Goal: Task Accomplishment & Management: Complete application form

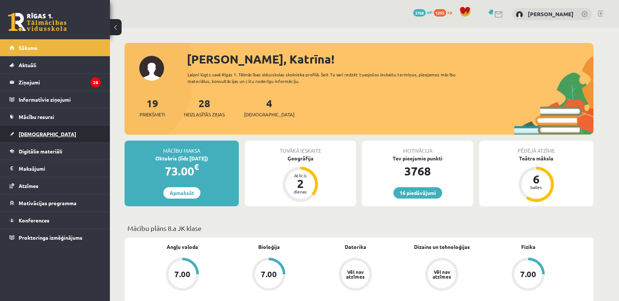
click at [54, 133] on link "[DEMOGRAPHIC_DATA]" at bounding box center [55, 133] width 91 height 17
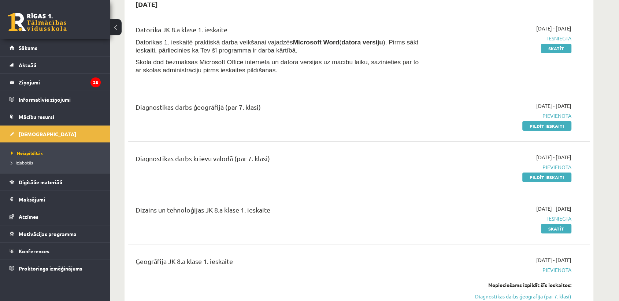
scroll to position [73, 0]
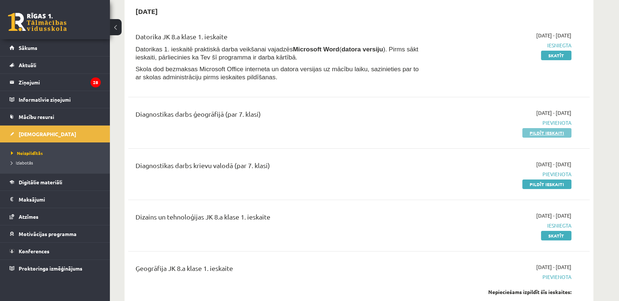
click at [535, 130] on link "Pildīt ieskaiti" at bounding box center [547, 133] width 49 height 10
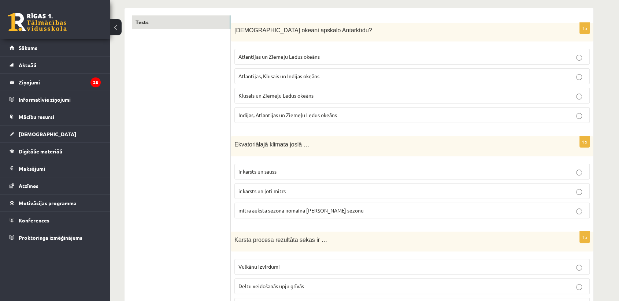
scroll to position [137, 0]
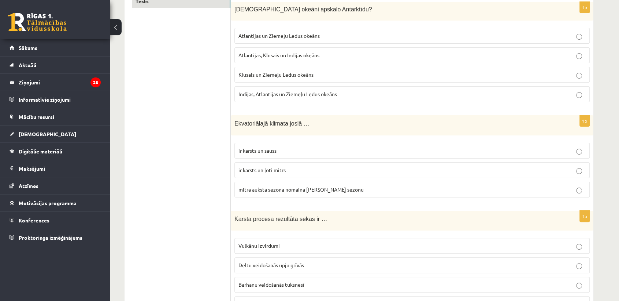
click at [432, 93] on p "Indijas, Atlantijas un Ziemeļu Ledus okeāns" at bounding box center [412, 94] width 347 height 8
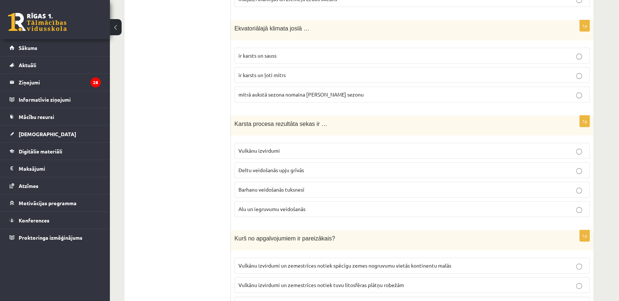
scroll to position [240, 0]
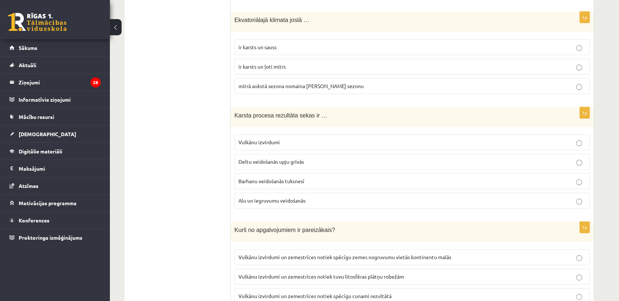
click at [329, 69] on p "ir karsts un ļoti mitrs" at bounding box center [412, 67] width 347 height 8
click at [339, 139] on p "Vulkānu izvirdumi" at bounding box center [412, 142] width 347 height 8
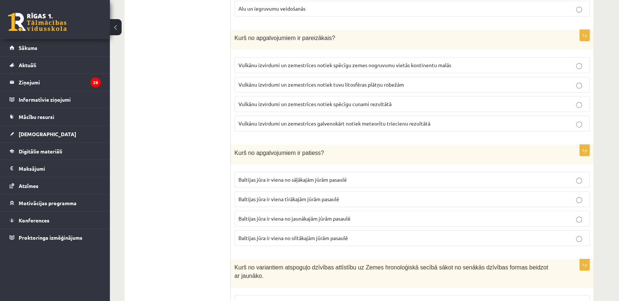
scroll to position [445, 0]
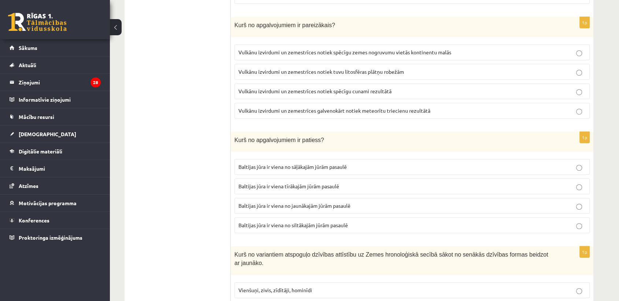
click at [408, 69] on p "Vulkānu izvirdumi un zemestrīces notiek tuvu litosfēras plātņu robežām" at bounding box center [412, 72] width 347 height 8
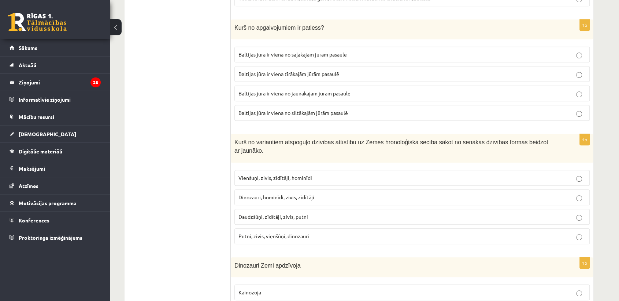
scroll to position [566, 0]
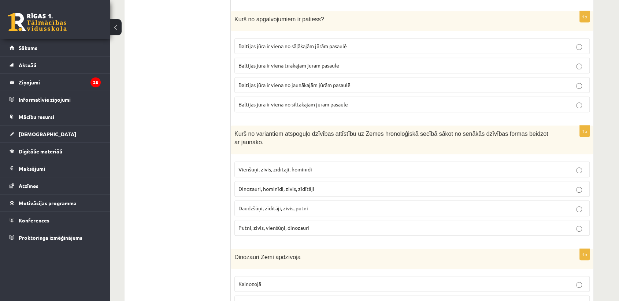
click at [293, 83] on span "Baltijas jūra ir viena no jaunākajām jūrām pasaulē" at bounding box center [295, 84] width 112 height 7
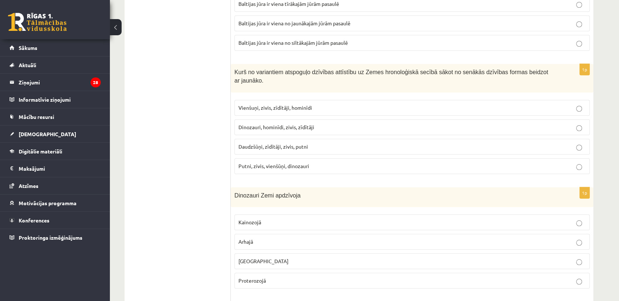
scroll to position [673, 0]
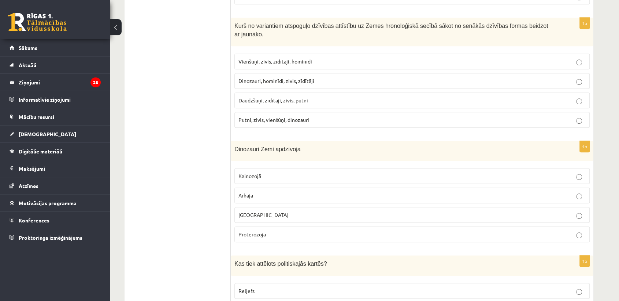
click at [362, 58] on p "Vienšuņi, zivis, zīdītāji, hominīdi" at bounding box center [412, 62] width 347 height 8
click at [285, 208] on label "Mezozojā" at bounding box center [413, 215] width 356 height 16
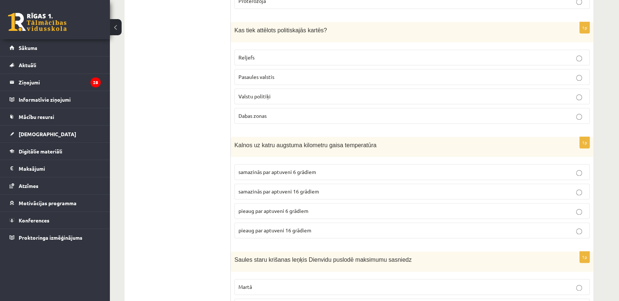
scroll to position [911, 0]
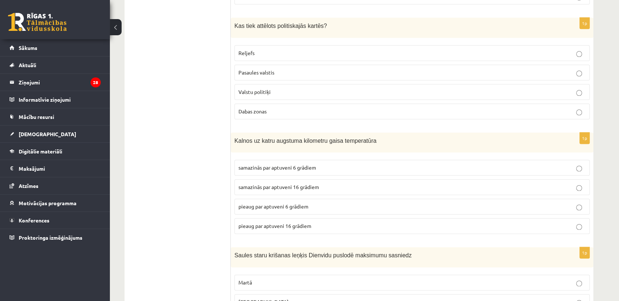
click at [280, 69] on p "Pasaules valstis" at bounding box center [412, 73] width 347 height 8
click at [326, 159] on label "samazinās par aptuveni 6 grādiem" at bounding box center [413, 167] width 356 height 16
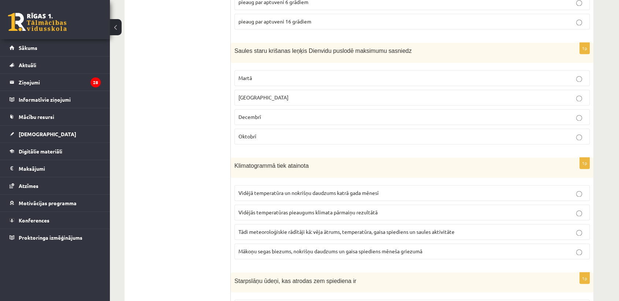
scroll to position [1136, 0]
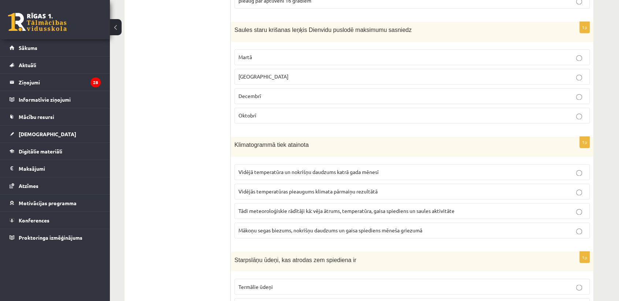
click at [476, 92] on p "Decembrī" at bounding box center [412, 96] width 347 height 8
click at [304, 164] on label "Vidējā temperatūra un nokrišņu daudzums katrā gada mēnesī" at bounding box center [413, 172] width 356 height 16
click at [417, 164] on label "Vidējā temperatūra un nokrišņu daudzums katrā gada mēnesī" at bounding box center [413, 172] width 356 height 16
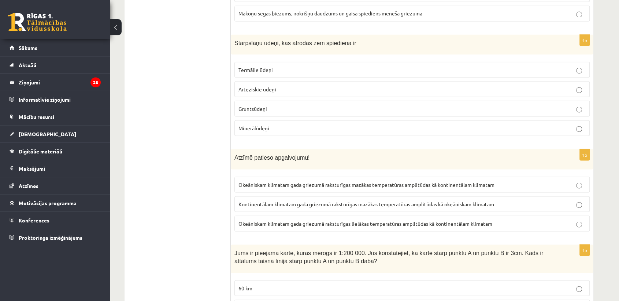
scroll to position [1361, 0]
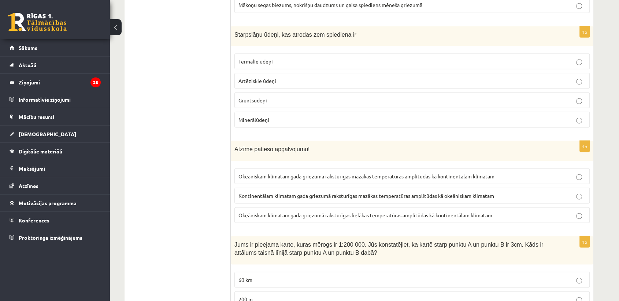
click at [298, 77] on p "Artēziskie ūdeņi" at bounding box center [412, 81] width 347 height 8
click at [255, 172] on span "Okeāniskam klimatam gada griezumā raksturīgas mazākas temperatūras amplitūdas k…" at bounding box center [367, 175] width 256 height 7
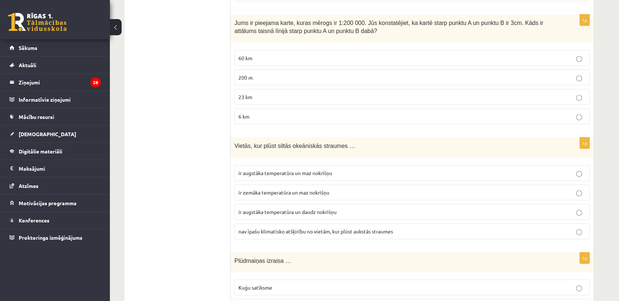
scroll to position [1552, 0]
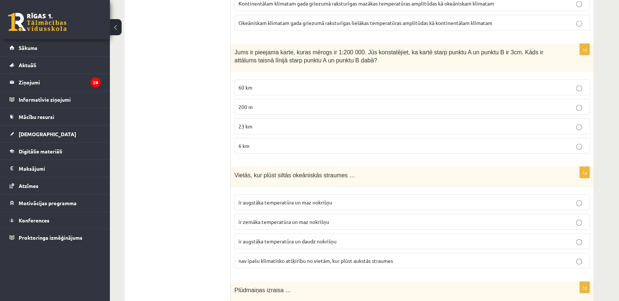
drag, startPoint x: 253, startPoint y: 133, endPoint x: 251, endPoint y: 129, distance: 4.4
click at [253, 142] on p "6 km" at bounding box center [412, 146] width 347 height 8
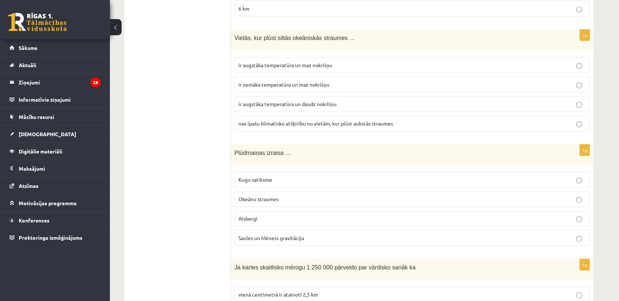
scroll to position [1698, 0]
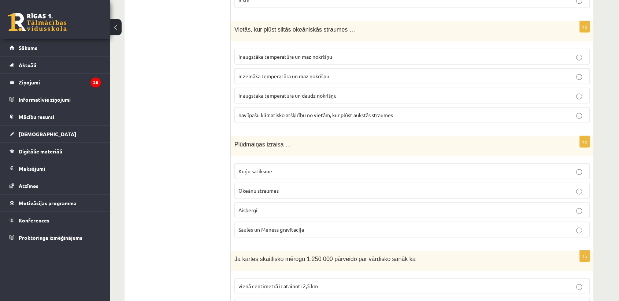
click at [309, 92] on span "ir augstāka temperatūra un daudz nokrišņu" at bounding box center [288, 95] width 98 height 7
click at [304, 73] on span "ir zemāka temperatūra un maz nokrišņu" at bounding box center [284, 76] width 91 height 7
click at [375, 53] on p "ir augstāka temperatūra un maz nokrišņu" at bounding box center [412, 57] width 347 height 8
click at [303, 221] on label "Saules un Mēness gravitācija" at bounding box center [413, 229] width 356 height 16
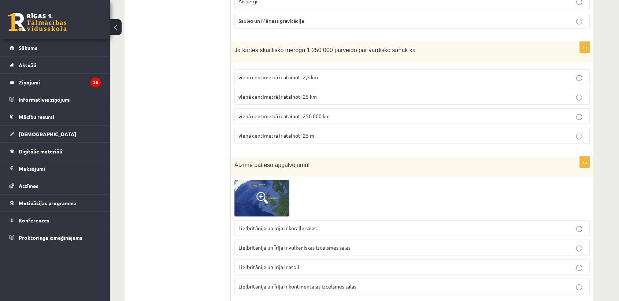
scroll to position [1932, 0]
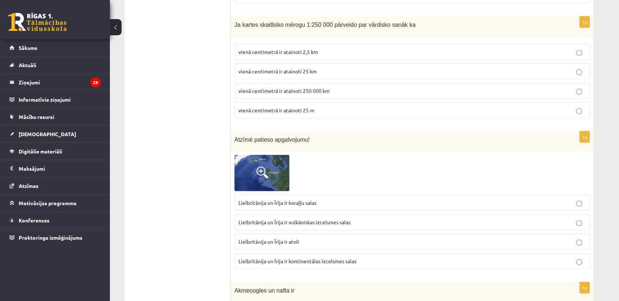
click at [330, 48] on p "vienā centimetrā ir atainoti 2,5 km" at bounding box center [412, 52] width 347 height 8
click at [261, 155] on img at bounding box center [262, 173] width 55 height 36
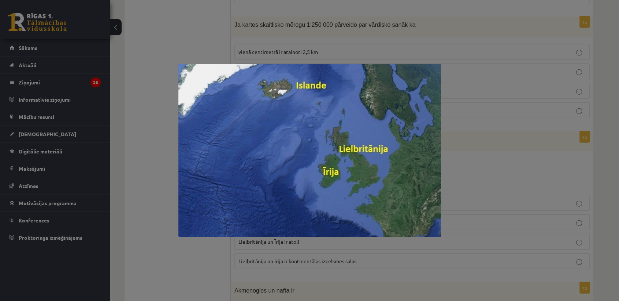
click at [202, 47] on div at bounding box center [309, 150] width 619 height 301
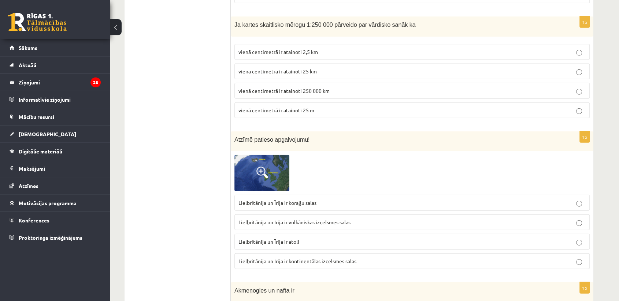
click at [263, 155] on img at bounding box center [262, 173] width 55 height 36
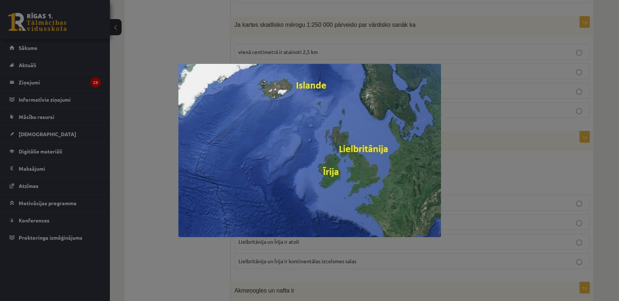
click at [172, 29] on div at bounding box center [309, 150] width 619 height 301
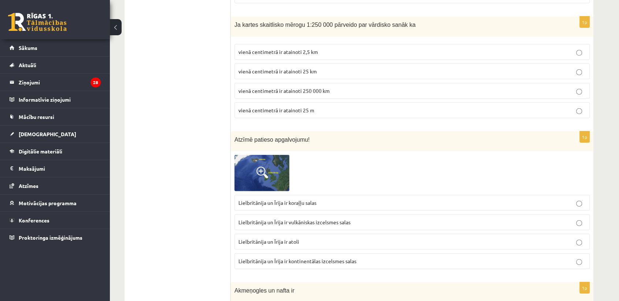
click at [284, 253] on label "Lielbritānija un Īrija ir kontinentālas izcelsmes salas" at bounding box center [413, 261] width 356 height 16
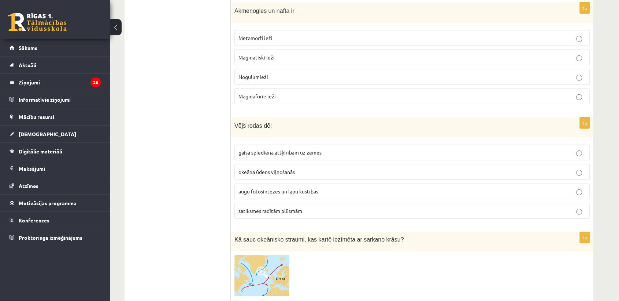
scroll to position [2178, 0]
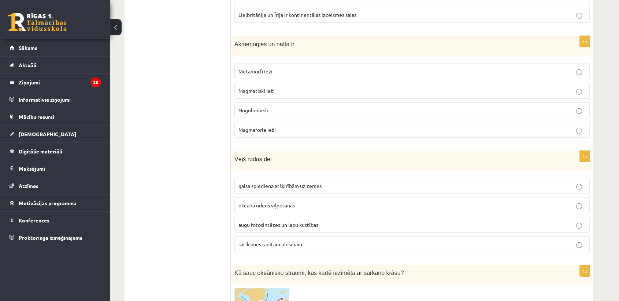
click at [289, 106] on p "Nogulumieži" at bounding box center [412, 110] width 347 height 8
click at [326, 182] on p "gaisa spiediena atšķirībām uz zemes" at bounding box center [412, 186] width 347 height 8
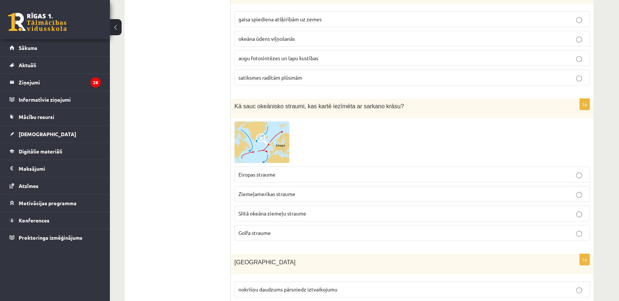
scroll to position [2394, 0]
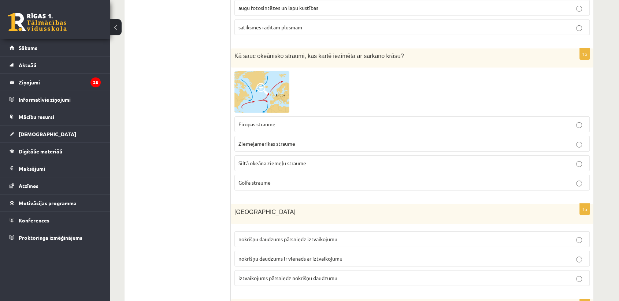
click at [293, 178] on p "Golfa straume" at bounding box center [412, 182] width 347 height 8
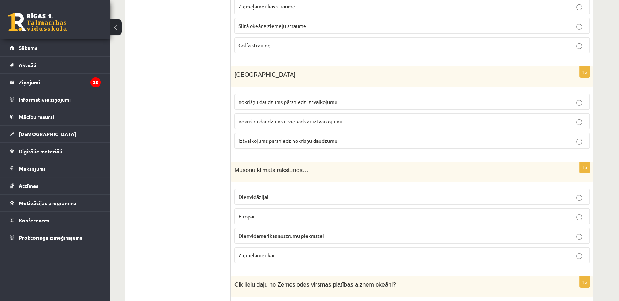
scroll to position [2553, 0]
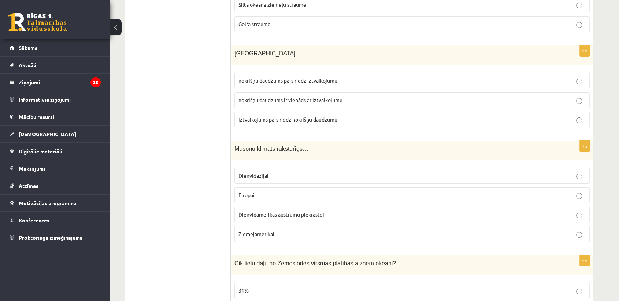
click at [335, 77] on span "nokrišņu daudzums pārsniedz iztvaikojumu" at bounding box center [288, 80] width 99 height 7
drag, startPoint x: 471, startPoint y: 206, endPoint x: 471, endPoint y: 201, distance: 5.1
click at [471, 204] on fieldset "Dienvidāzijai Eiropai Dienvidamerikas austrumu piekrastei Ziemeļamerikai" at bounding box center [413, 204] width 356 height 80
click at [470, 210] on p "Dienvidamerikas austrumu piekrastei" at bounding box center [412, 214] width 347 height 8
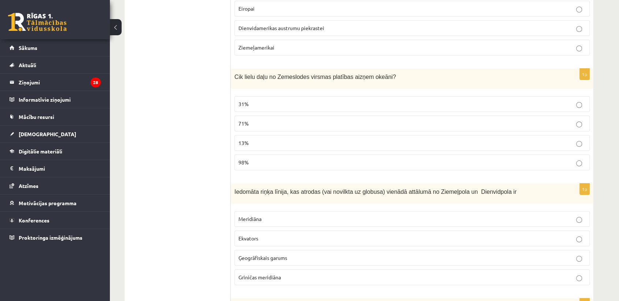
scroll to position [2768, 0]
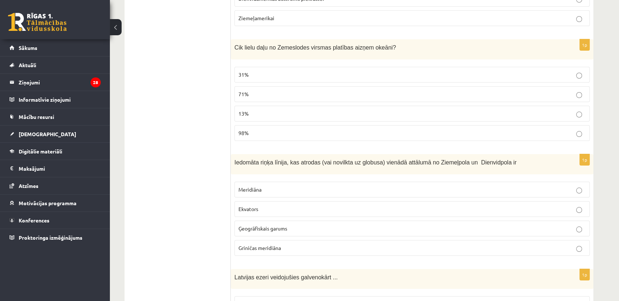
click at [557, 90] on p "71%" at bounding box center [412, 94] width 347 height 8
click at [350, 205] on p "Ekvators" at bounding box center [412, 209] width 347 height 8
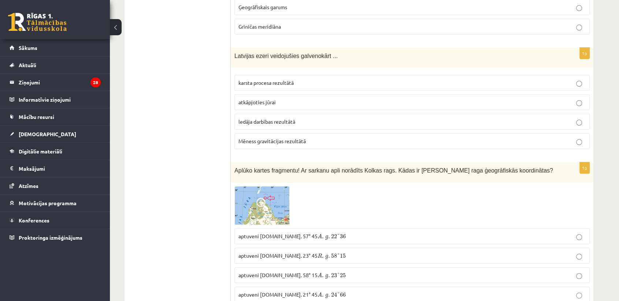
scroll to position [2997, 0]
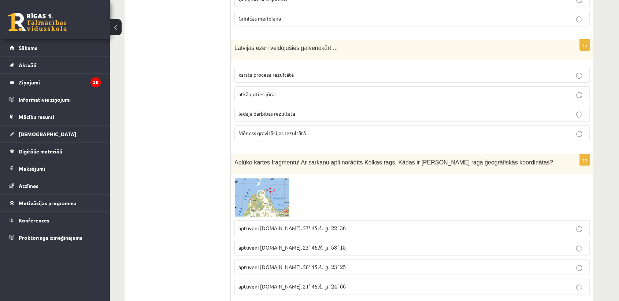
click at [365, 106] on label "ledāja darbības rezultātā" at bounding box center [413, 114] width 356 height 16
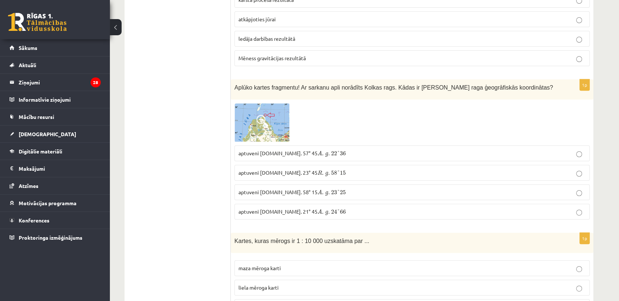
scroll to position [3076, 0]
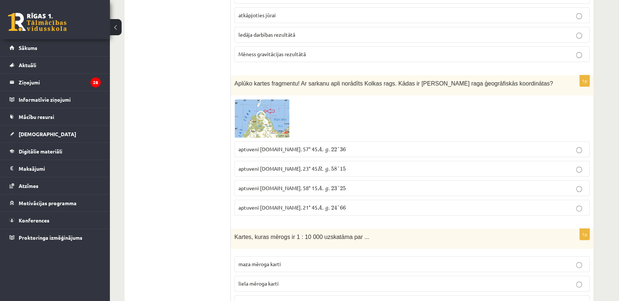
click at [261, 145] on p "aptuveni Z.pl. 57° 45 A . g . 22 ° 36 A . g . 22 ° 36" at bounding box center [412, 149] width 347 height 8
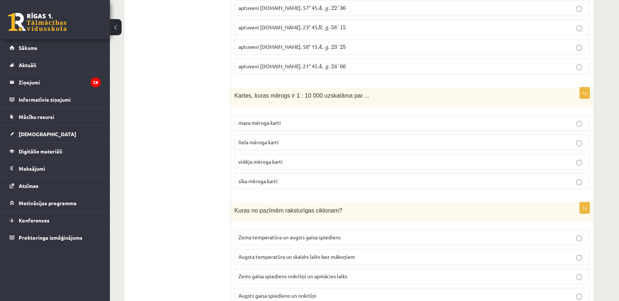
scroll to position [3243, 0]
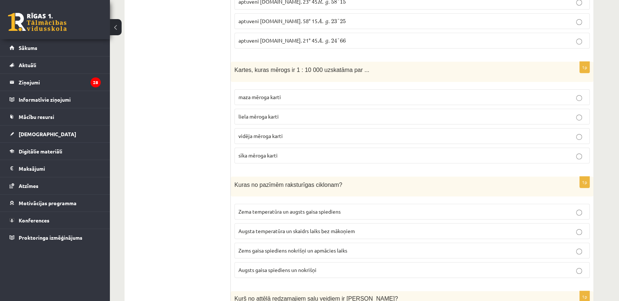
click at [296, 113] on p "liela mēroga karti" at bounding box center [412, 117] width 347 height 8
click at [331, 208] on span "Zema temperatūra un augsts gaisa spiediens" at bounding box center [290, 211] width 102 height 7
click at [321, 247] on span "Zems gaisa spiediens nokrišņi un apmācies laiks" at bounding box center [293, 250] width 109 height 7
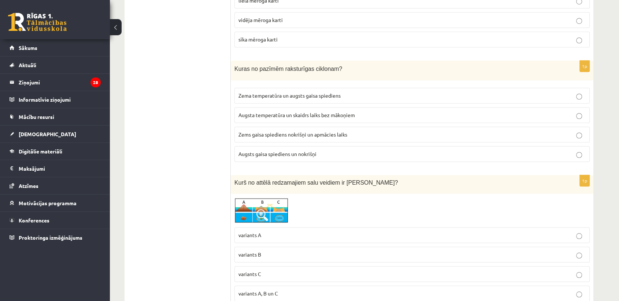
scroll to position [3367, 0]
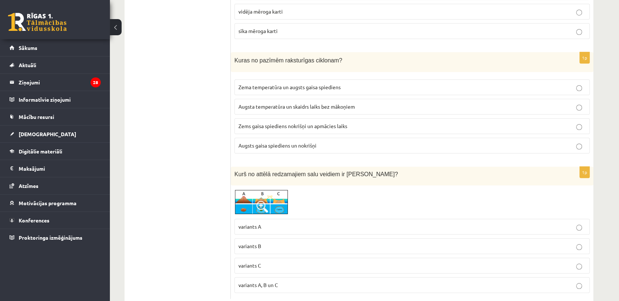
click at [513, 242] on p "variants B" at bounding box center [412, 246] width 347 height 8
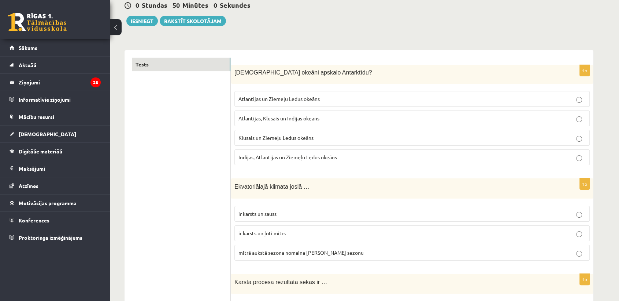
scroll to position [0, 0]
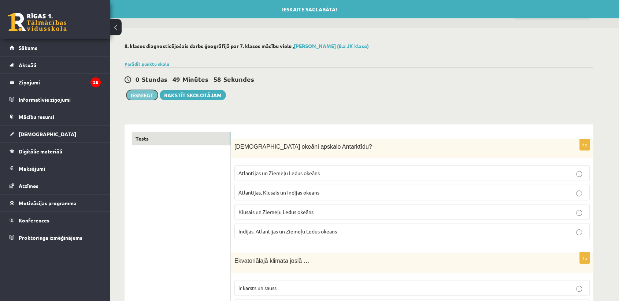
click at [151, 95] on button "Iesniegt" at bounding box center [142, 95] width 32 height 10
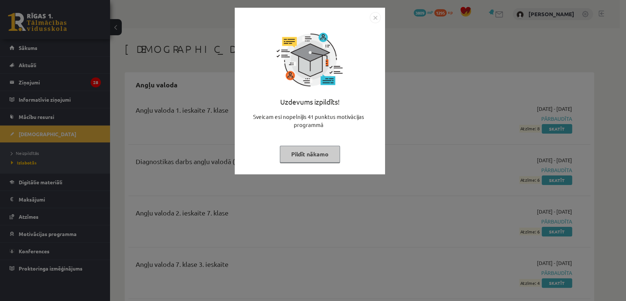
click at [377, 15] on img "Close" at bounding box center [374, 17] width 11 height 11
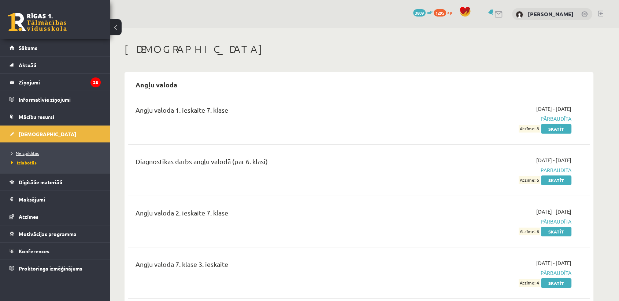
click at [38, 152] on link "Neizpildītās" at bounding box center [57, 153] width 92 height 7
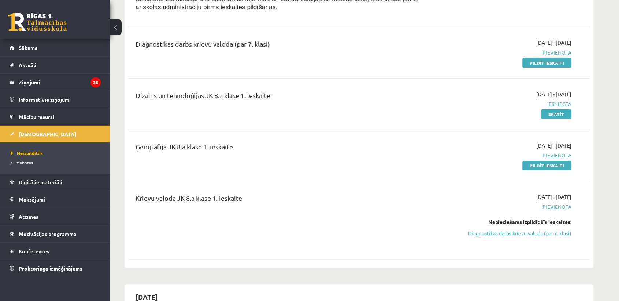
scroll to position [150, 0]
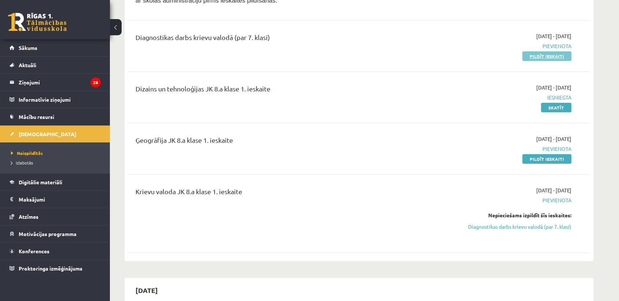
click at [551, 56] on link "Pildīt ieskaiti" at bounding box center [547, 56] width 49 height 10
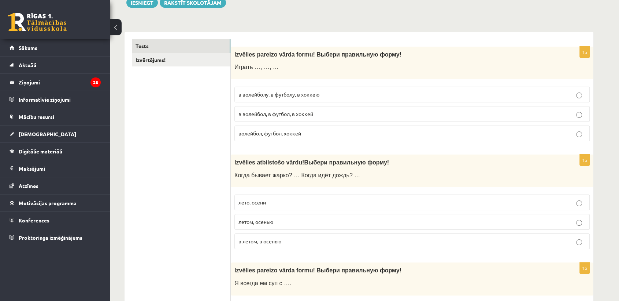
scroll to position [100, 0]
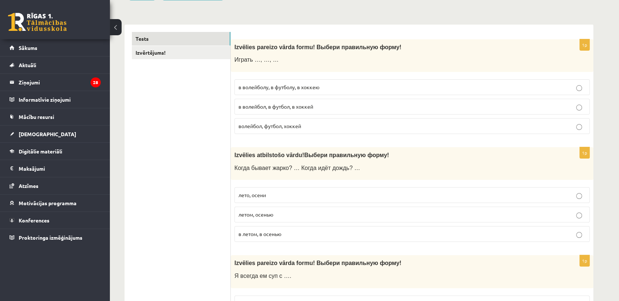
click at [290, 125] on span "волейбол, футбол, хоккей" at bounding box center [270, 125] width 63 height 7
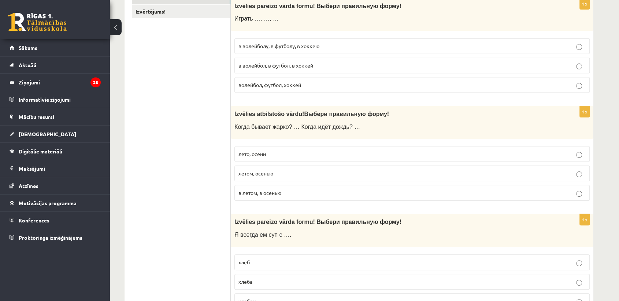
scroll to position [111, 0]
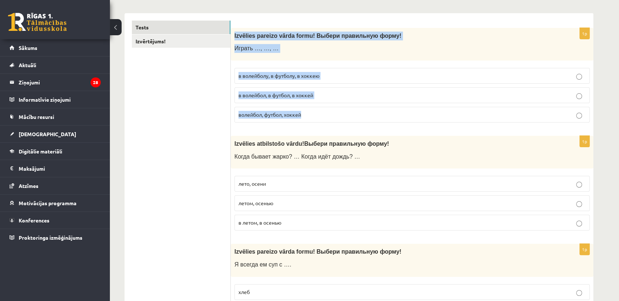
drag, startPoint x: 233, startPoint y: 34, endPoint x: 316, endPoint y: 126, distance: 124.1
click at [316, 126] on div "1p Izvēlies pareizo vārda formu! Выбери правильную форму ! Играть …, …, … в вол…" at bounding box center [412, 78] width 363 height 100
copy div "Izvēlies pareizo vārda formu! Выбери правильную форму ! Играть …, …, … в волейб…"
click at [254, 96] on span "в волейбол, в футбол, в хоккей" at bounding box center [276, 95] width 75 height 7
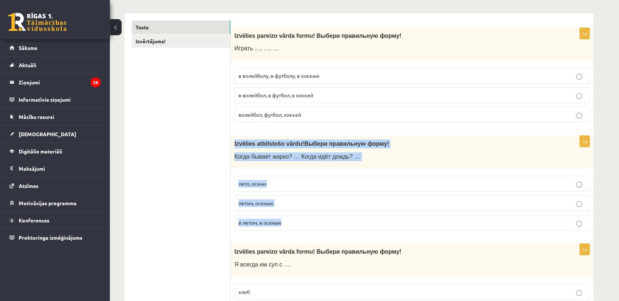
drag, startPoint x: 235, startPoint y: 141, endPoint x: 284, endPoint y: 218, distance: 91.6
click at [284, 218] on div "1p Izvēlies atbilstošo vārdu ! Выбери правильную форму ! Когда бывает жарко? … …" at bounding box center [412, 186] width 363 height 100
copy div "Izvēlies atbilstošo vārdu ! Выбери правильную форму ! Когда бывает жарко? … Ког…"
click at [281, 203] on p "летом, осенью" at bounding box center [412, 203] width 347 height 8
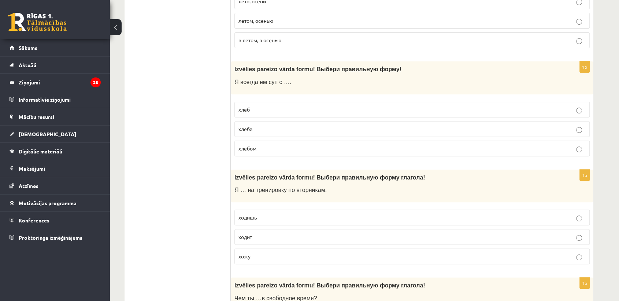
scroll to position [297, 0]
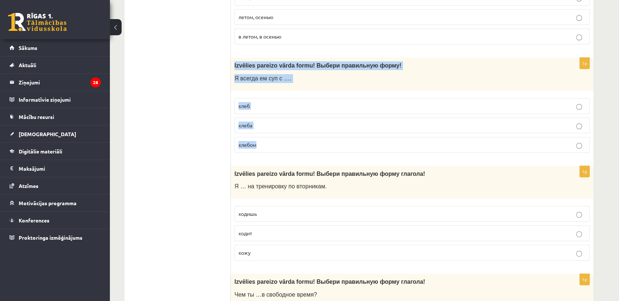
drag, startPoint x: 235, startPoint y: 65, endPoint x: 294, endPoint y: 153, distance: 106.1
click at [294, 153] on div "1p Izvēlies pareizo vārda formu! Выбери правильную форму ! Я всегда ем суп с ….…" at bounding box center [412, 108] width 363 height 100
copy div "Izvēlies pareizo vārda formu! Выбери правильную форму ! Я всегда ем суп с …. хл…"
click at [307, 144] on p "хлебом" at bounding box center [412, 145] width 347 height 8
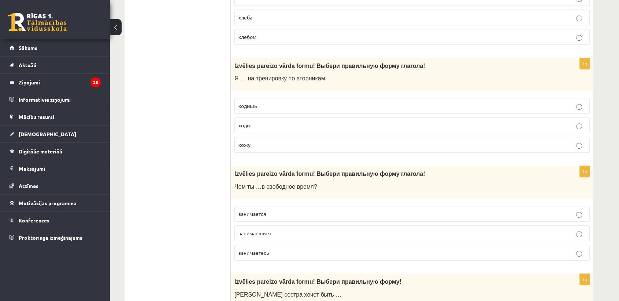
scroll to position [438, 0]
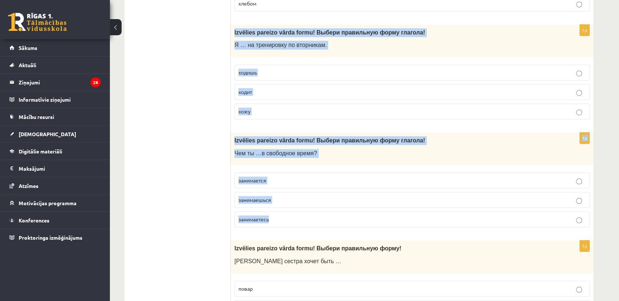
drag, startPoint x: 235, startPoint y: 31, endPoint x: 287, endPoint y: 222, distance: 197.6
copy form "Izvēlies pareizo vārda formu! Выбери правильную форму глагола! Я … на тренировк…"
click at [278, 110] on p "хожу" at bounding box center [412, 111] width 347 height 8
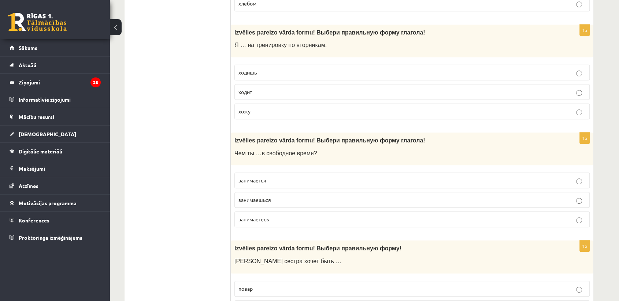
click at [290, 200] on p "занимаешься" at bounding box center [412, 200] width 347 height 8
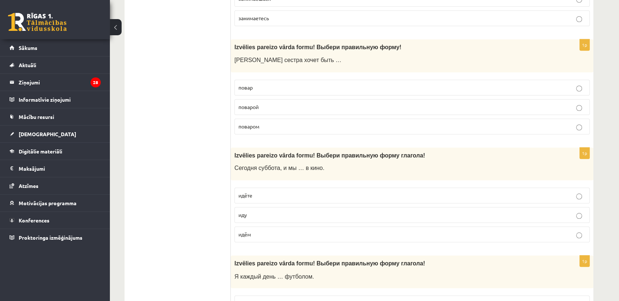
scroll to position [665, 0]
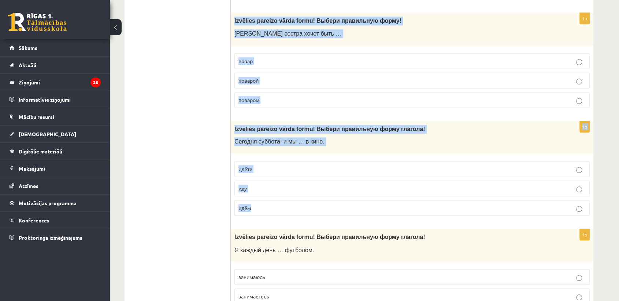
drag, startPoint x: 235, startPoint y: 19, endPoint x: 276, endPoint y: 204, distance: 189.1
copy form "Izvēlies pareizo vārda formu! Выбери правильную форму ! Моя сестра хочет быть ……"
click at [269, 101] on p "поваром" at bounding box center [412, 100] width 347 height 8
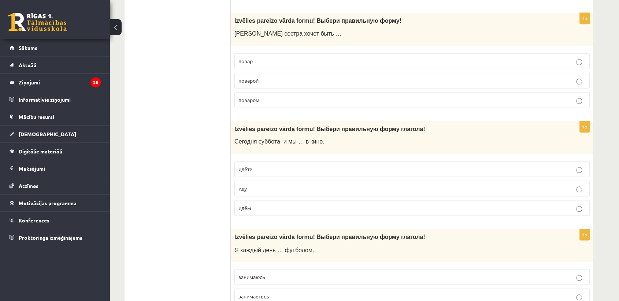
drag, startPoint x: 278, startPoint y: 214, endPoint x: 271, endPoint y: 202, distance: 13.8
click at [274, 208] on fieldset "идёте иду идём" at bounding box center [413, 187] width 356 height 60
click at [269, 207] on p "идём" at bounding box center [412, 208] width 347 height 8
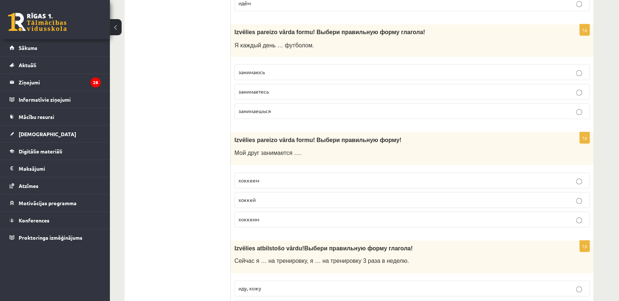
scroll to position [884, 0]
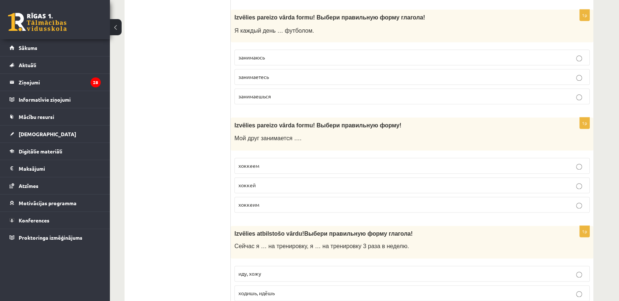
drag, startPoint x: 236, startPoint y: 15, endPoint x: 181, endPoint y: 70, distance: 78.0
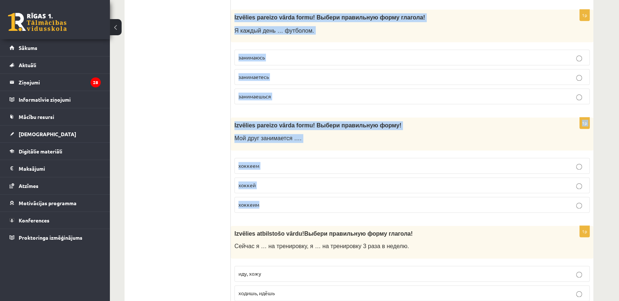
drag, startPoint x: 231, startPoint y: 12, endPoint x: 279, endPoint y: 205, distance: 198.0
copy form "Izvēlies pareizo vārda formu! Выбери правильную форму глагола! Я каждый день … …"
click at [288, 54] on p "занимаюсь" at bounding box center [412, 58] width 347 height 8
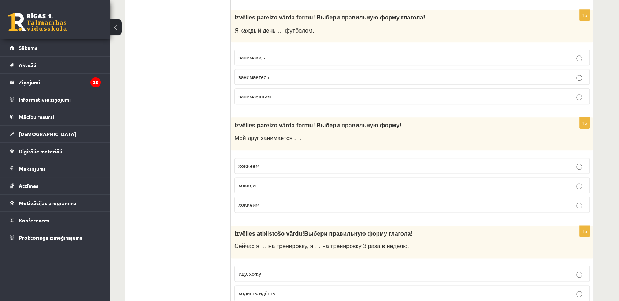
click at [264, 158] on label "хоккеем" at bounding box center [413, 166] width 356 height 16
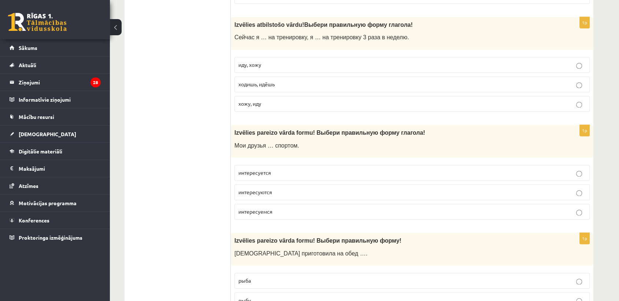
scroll to position [1082, 0]
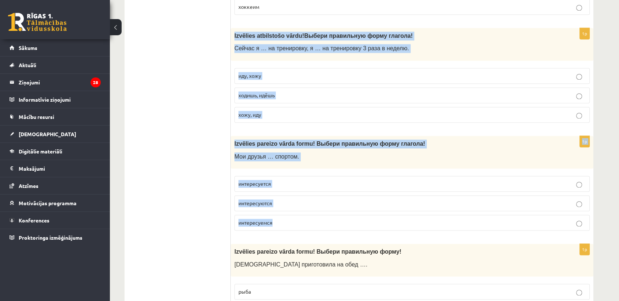
drag, startPoint x: 232, startPoint y: 35, endPoint x: 275, endPoint y: 222, distance: 191.9
copy form "Izvēlies atbilstošo vārdu ! Выбери правильную форму глагола! Сейчас я … на трен…"
click at [310, 74] on p "иду, хожу" at bounding box center [412, 76] width 347 height 8
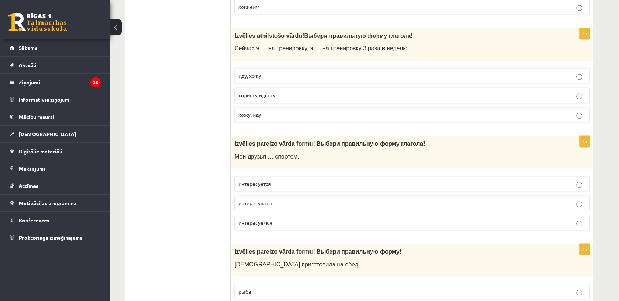
click at [301, 199] on p "интересуются" at bounding box center [412, 203] width 347 height 8
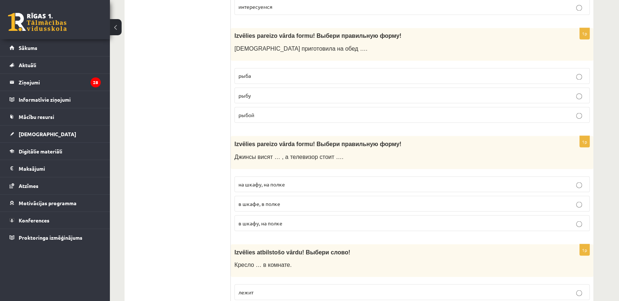
scroll to position [1301, 0]
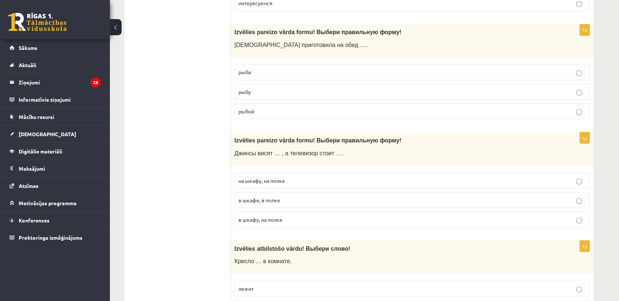
drag, startPoint x: 229, startPoint y: 25, endPoint x: 205, endPoint y: 80, distance: 59.7
drag, startPoint x: 230, startPoint y: 30, endPoint x: 228, endPoint y: 54, distance: 24.3
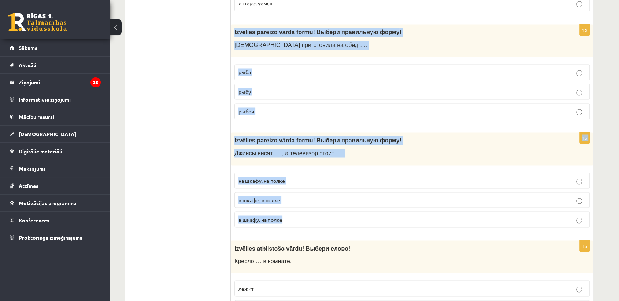
drag, startPoint x: 235, startPoint y: 30, endPoint x: 285, endPoint y: 214, distance: 190.5
copy form "Izvēlies pareizo vārda formu! Выбери правильную форму ! Мама приготовила на обе…"
click at [258, 88] on p "рыбу" at bounding box center [412, 92] width 347 height 8
click at [292, 177] on p "на шкафу, на полке" at bounding box center [412, 180] width 347 height 8
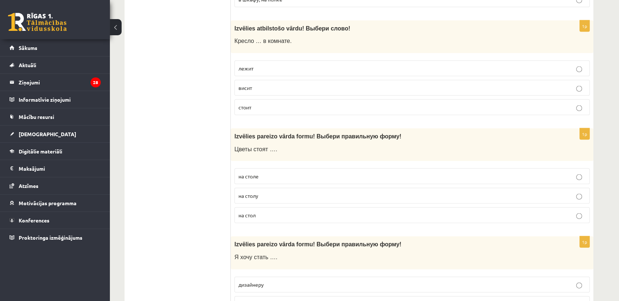
scroll to position [1525, 0]
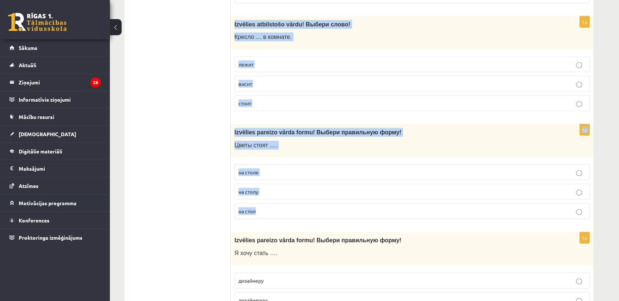
drag, startPoint x: 232, startPoint y: 20, endPoint x: 271, endPoint y: 205, distance: 189.5
click at [271, 205] on form "1p Izvēlies pareizo vārda formu! Выбери правильную форму ! Играть …, …, … в вол…" at bounding box center [412, 171] width 348 height 3128
copy form "Izvēlies atbilstošo vārdu ! Выбери слово! Кресло … в комнате. лежит висит стоит…"
click at [281, 104] on label "стоит" at bounding box center [413, 103] width 356 height 16
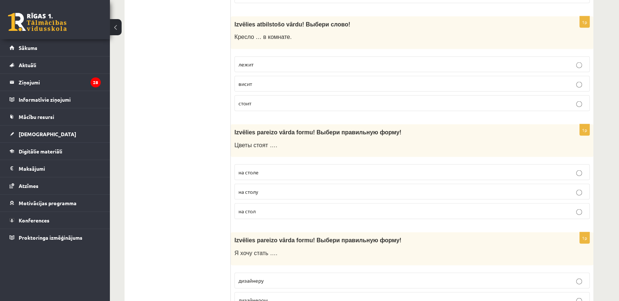
click at [285, 172] on p "на столе" at bounding box center [412, 172] width 347 height 8
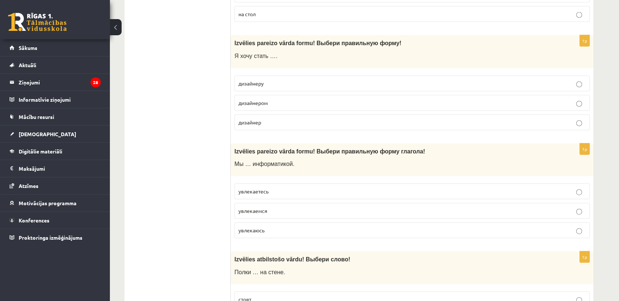
scroll to position [1729, 0]
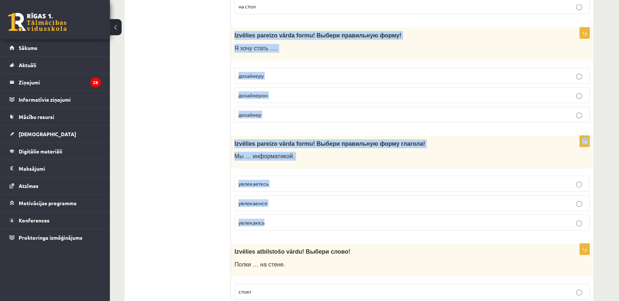
drag, startPoint x: 232, startPoint y: 30, endPoint x: 276, endPoint y: 217, distance: 191.6
copy form "Izvēlies pareizo vārda formu! Выбери правильную форму ! Я хочу стать …. дизайне…"
click at [288, 91] on p "дизайнером" at bounding box center [412, 95] width 347 height 8
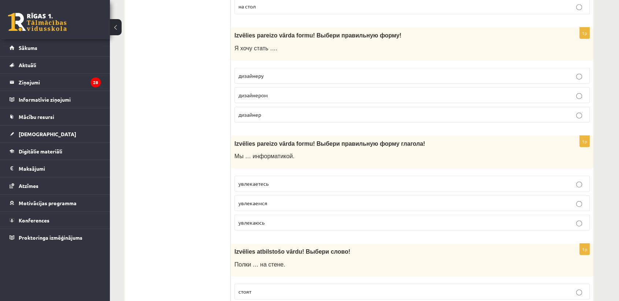
drag, startPoint x: 269, startPoint y: 203, endPoint x: 276, endPoint y: 201, distance: 7.7
click at [269, 203] on label "увлекаемся" at bounding box center [413, 203] width 356 height 16
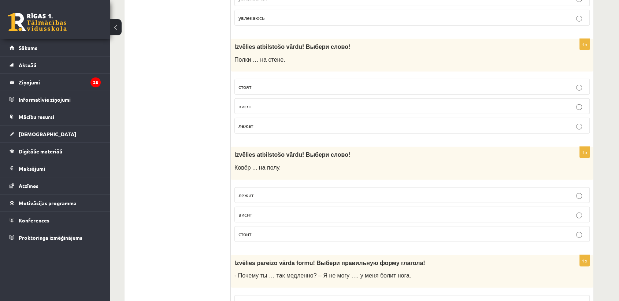
scroll to position [1967, 0]
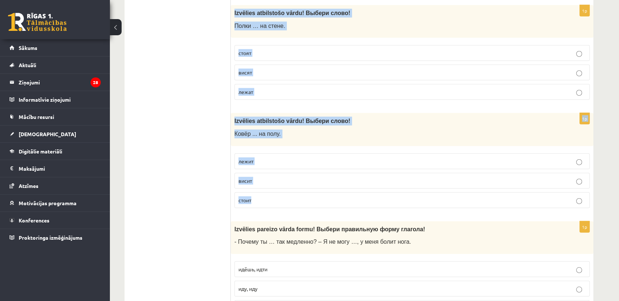
drag, startPoint x: 235, startPoint y: 7, endPoint x: 261, endPoint y: 207, distance: 201.8
click at [266, 71] on p "висят" at bounding box center [412, 73] width 347 height 8
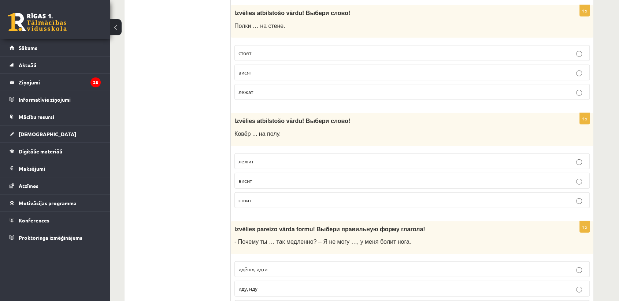
click at [314, 159] on p "лежит" at bounding box center [412, 161] width 347 height 8
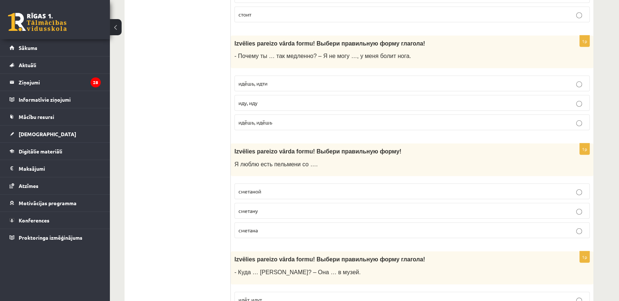
scroll to position [2157, 0]
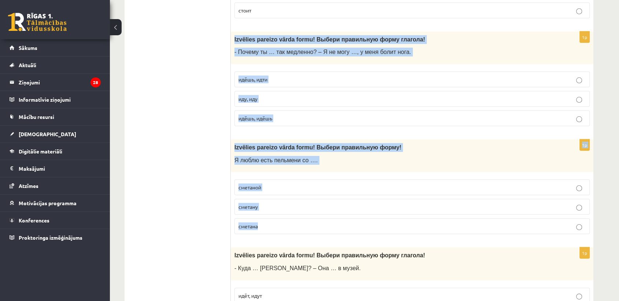
drag, startPoint x: 233, startPoint y: 35, endPoint x: 283, endPoint y: 225, distance: 196.3
click at [281, 75] on p "идёшь, идти" at bounding box center [412, 79] width 347 height 8
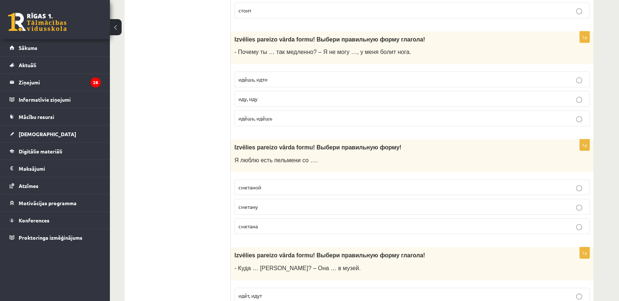
click at [268, 184] on p "сметаной" at bounding box center [412, 187] width 347 height 8
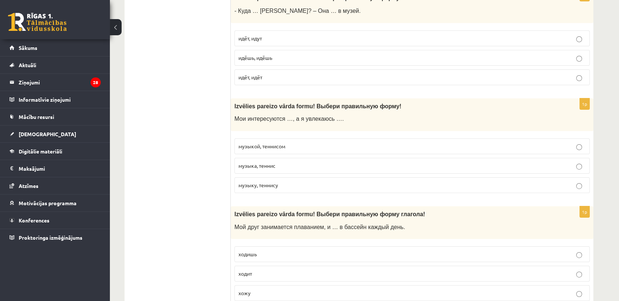
scroll to position [2369, 0]
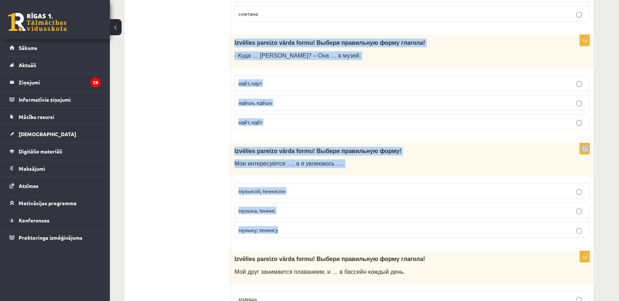
drag, startPoint x: 234, startPoint y: 38, endPoint x: 278, endPoint y: 226, distance: 193.4
click at [287, 118] on p "идёт, идёт" at bounding box center [412, 122] width 347 height 8
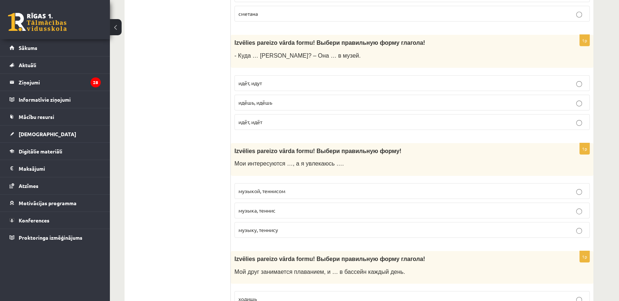
click at [301, 187] on p "музыкой, теннисом" at bounding box center [412, 191] width 347 height 8
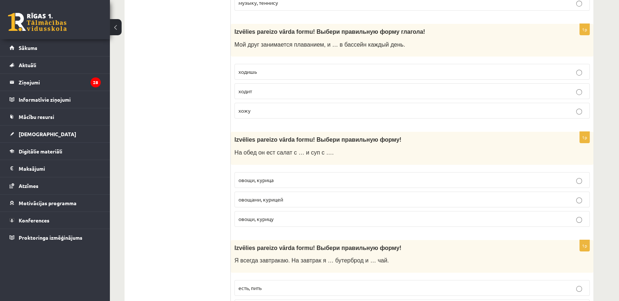
scroll to position [2604, 0]
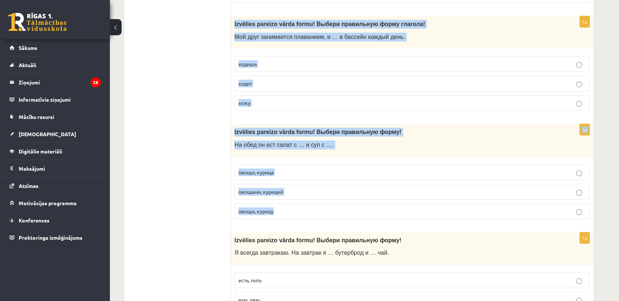
drag, startPoint x: 233, startPoint y: 19, endPoint x: 278, endPoint y: 212, distance: 198.6
click at [288, 80] on p "ходит" at bounding box center [412, 84] width 347 height 8
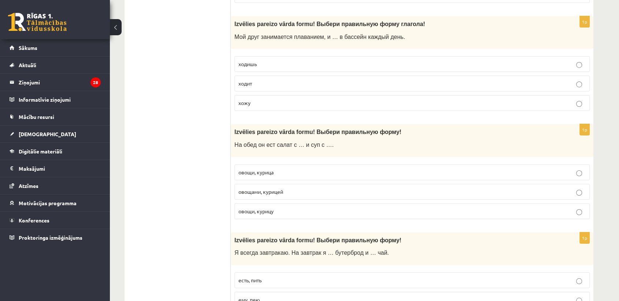
click at [317, 188] on p "овощами, курицей" at bounding box center [412, 192] width 347 height 8
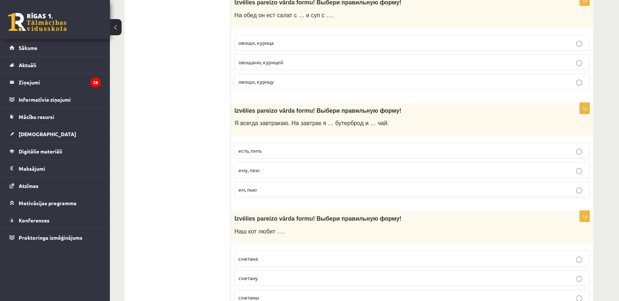
scroll to position [2756, 0]
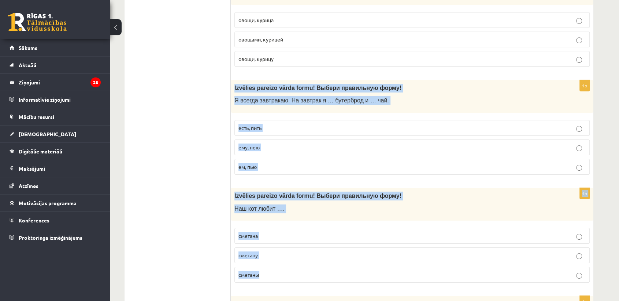
drag, startPoint x: 235, startPoint y: 84, endPoint x: 302, endPoint y: 276, distance: 204.1
click at [282, 163] on p "ем, пью" at bounding box center [412, 167] width 347 height 8
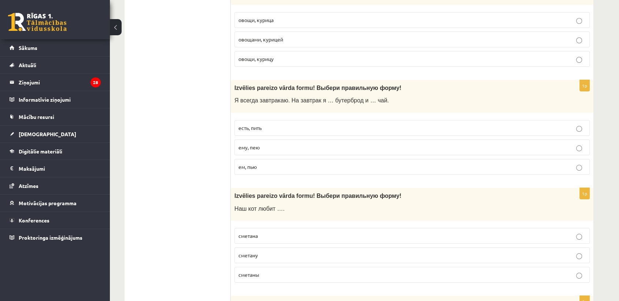
click at [304, 251] on p "сметану" at bounding box center [412, 255] width 347 height 8
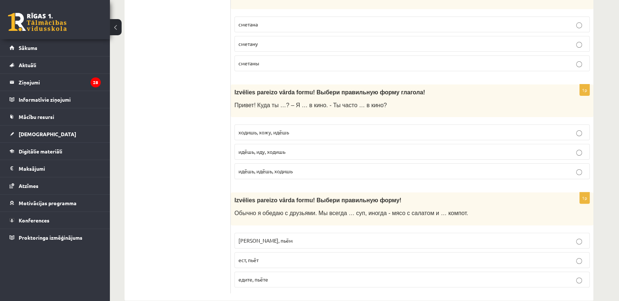
scroll to position [2974, 0]
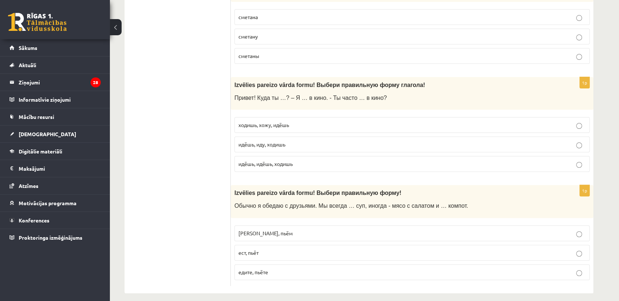
click at [234, 77] on div "Izvēlies pareizo vārda formu! Выбери правильную форму глагола! Привет! Куда ты …" at bounding box center [412, 93] width 363 height 33
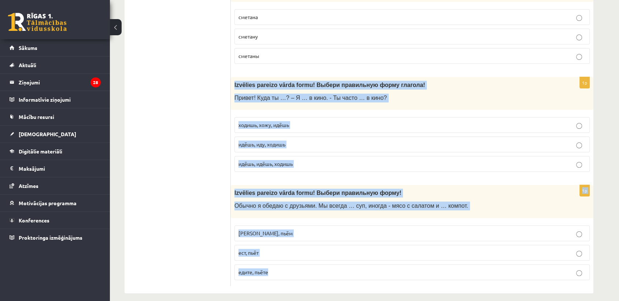
drag, startPoint x: 235, startPoint y: 77, endPoint x: 290, endPoint y: 277, distance: 207.2
click at [296, 140] on p "идёшь, иду, ходишь" at bounding box center [412, 144] width 347 height 8
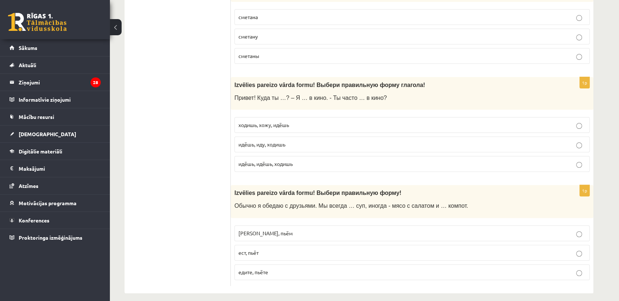
click at [269, 229] on p "едим, пьём" at bounding box center [412, 233] width 347 height 8
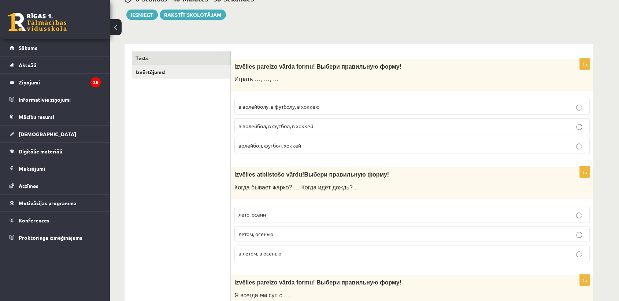
scroll to position [0, 0]
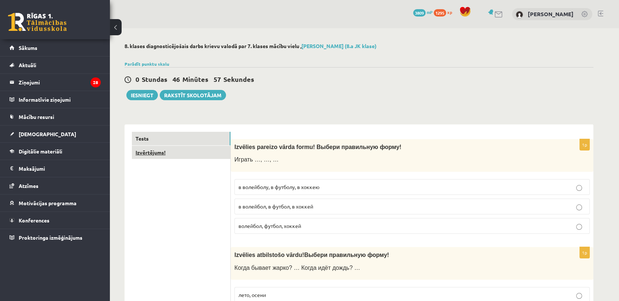
click at [148, 154] on link "Izvērtējums!" at bounding box center [181, 152] width 99 height 14
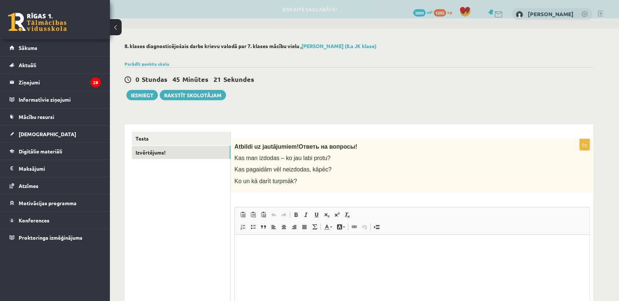
click at [298, 257] on html at bounding box center [412, 245] width 355 height 22
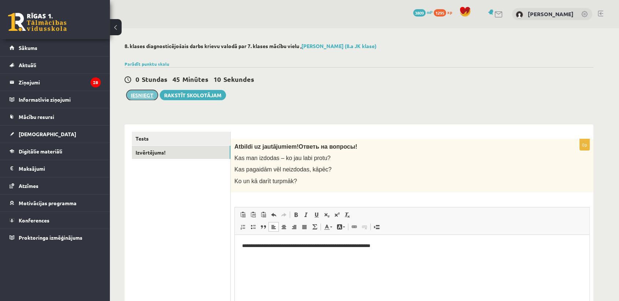
click at [135, 94] on button "Iesniegt" at bounding box center [142, 95] width 32 height 10
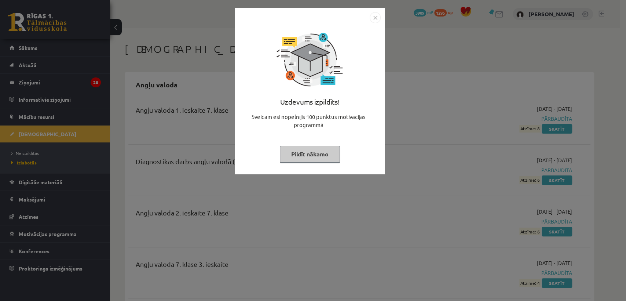
click at [378, 16] on img "Close" at bounding box center [374, 17] width 11 height 11
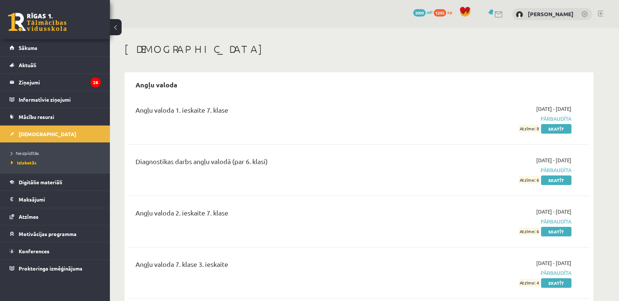
click at [603, 27] on div "0 Dāvanas 3909 mP 1295 xp [PERSON_NAME]" at bounding box center [364, 14] width 509 height 28
